Goal: Task Accomplishment & Management: Manage account settings

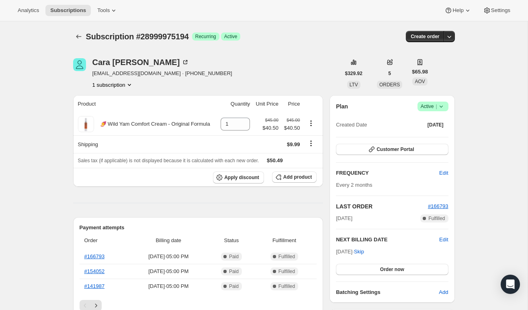
click at [434, 106] on span "Active |" at bounding box center [432, 106] width 24 height 8
click at [424, 135] on span "Cancel subscription" at bounding box center [430, 136] width 45 height 6
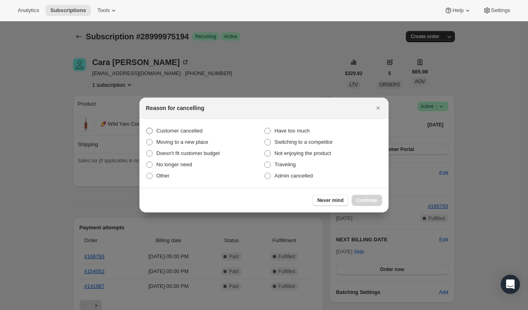
click at [229, 131] on label "Customer cancelled" at bounding box center [205, 130] width 118 height 11
click at [147, 128] on input "Customer cancelled" at bounding box center [146, 128] width 0 height 0
radio input "true"
click at [373, 204] on button "Continue" at bounding box center [366, 200] width 31 height 11
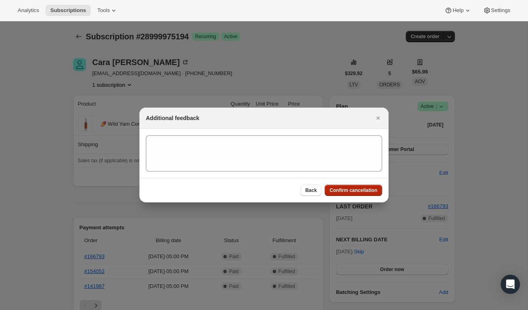
click at [364, 187] on button "Confirm cancellation" at bounding box center [352, 190] width 57 height 11
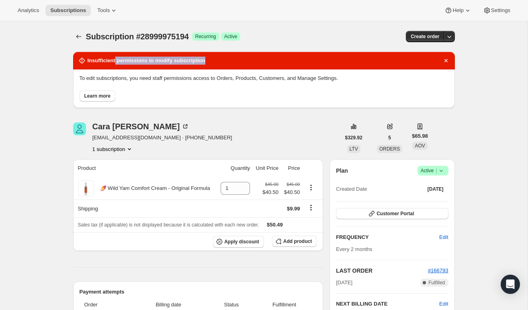
drag, startPoint x: 116, startPoint y: 61, endPoint x: 211, endPoint y: 62, distance: 94.8
click at [211, 62] on div "Insufficient permissions to modify subscription" at bounding box center [264, 61] width 372 height 8
copy h2 "permissions to modify subscription"
click at [224, 68] on div "Insufficient permissions to modify subscription" at bounding box center [263, 61] width 381 height 18
drag, startPoint x: 133, startPoint y: 78, endPoint x: 98, endPoint y: 76, distance: 35.0
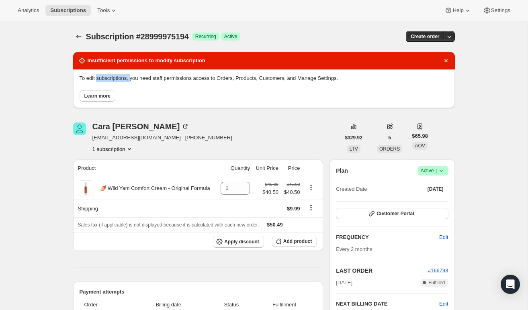
click at [98, 76] on p "To edit subscriptions, you need staff permissions access to Orders, Products, C…" at bounding box center [264, 78] width 369 height 8
copy p "subscriptions,"
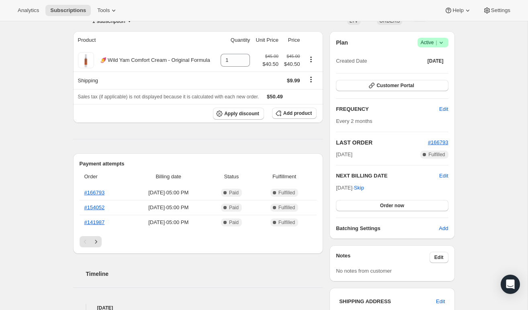
scroll to position [130, 0]
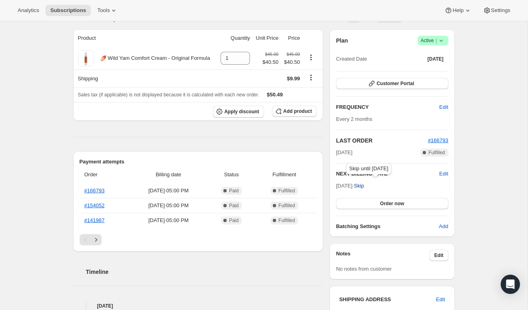
click at [364, 184] on span "Skip" at bounding box center [359, 186] width 10 height 8
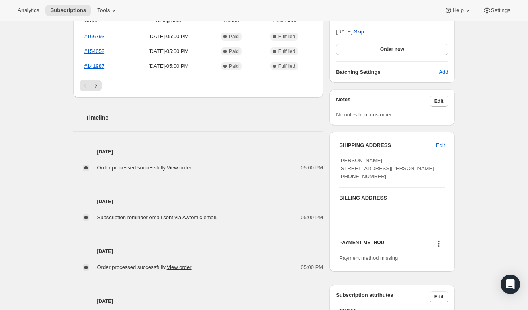
scroll to position [0, 0]
